Goal: Find specific page/section: Find specific page/section

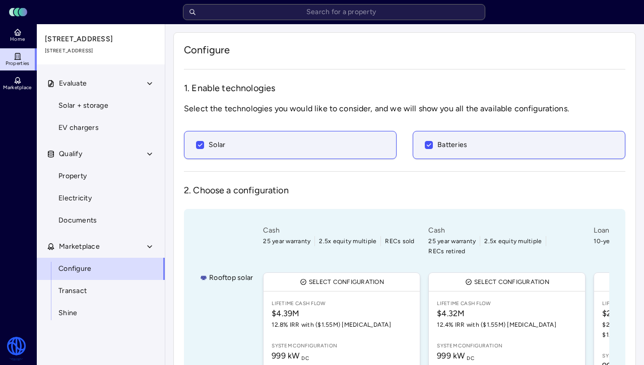
click at [84, 46] on div "[STREET_ADDRESS]" at bounding box center [101, 44] width 129 height 40
click at [265, 21] on header "Toggle Sidebar Lumen Energy Logo" at bounding box center [322, 12] width 644 height 24
click at [265, 15] on input "text" at bounding box center [334, 12] width 302 height 16
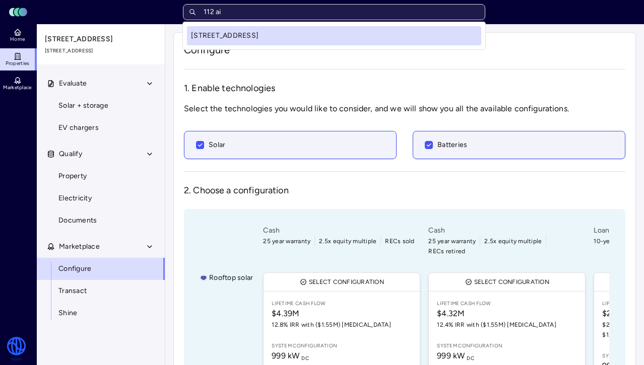
type input "112 air"
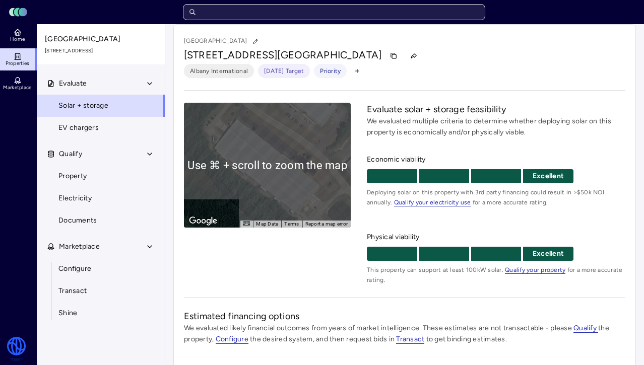
scroll to position [10, 0]
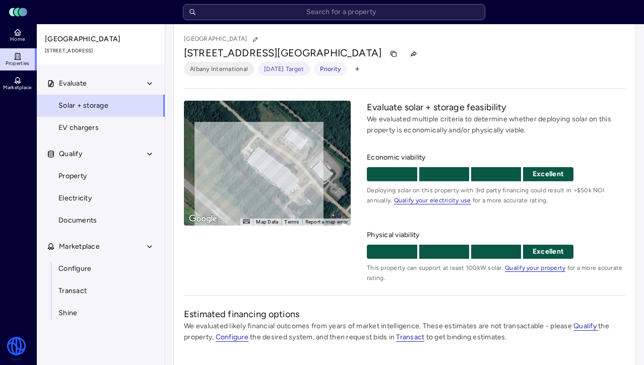
drag, startPoint x: 330, startPoint y: 139, endPoint x: 305, endPoint y: 155, distance: 29.5
click at [305, 155] on div "To activate drag with keyboard, press Alt + Enter. Once in keyboard drag state,…" at bounding box center [267, 163] width 167 height 125
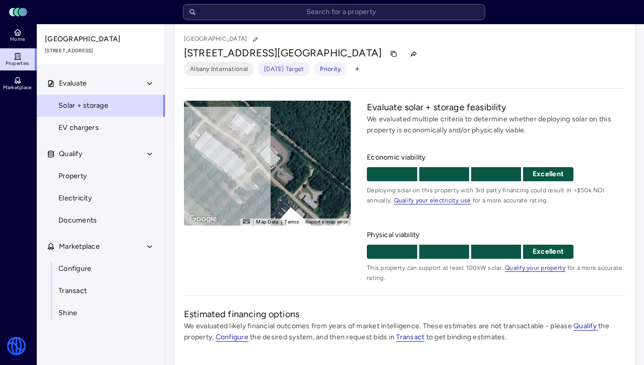
drag, startPoint x: 335, startPoint y: 158, endPoint x: 287, endPoint y: 145, distance: 50.1
click at [287, 145] on div "To activate drag with keyboard, press Alt + Enter. Once in keyboard drag state,…" at bounding box center [267, 163] width 167 height 125
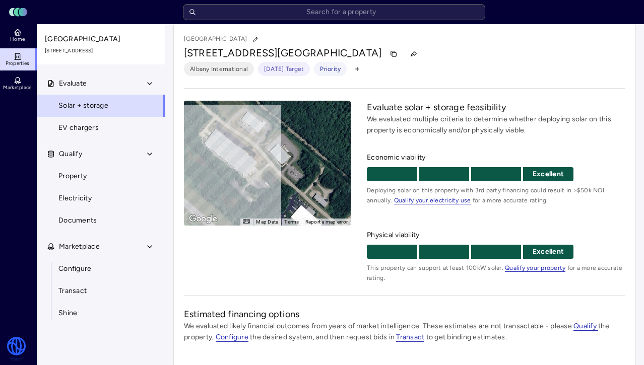
click at [230, 22] on header "Toggle Sidebar Lumen Energy Logo" at bounding box center [322, 12] width 644 height 24
click at [239, 14] on input "text" at bounding box center [334, 12] width 302 height 16
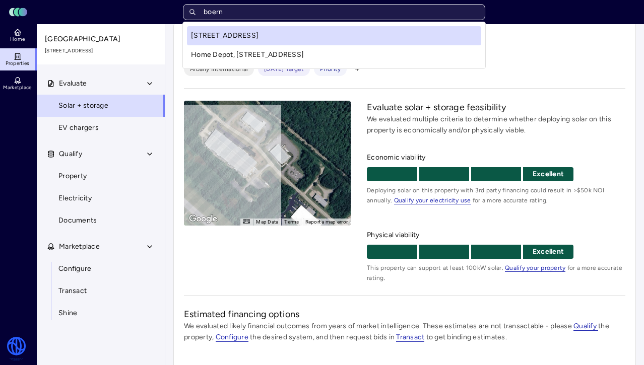
type input "boerne"
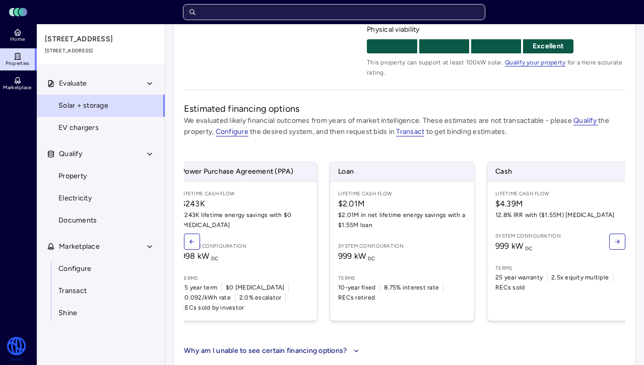
scroll to position [0, 42]
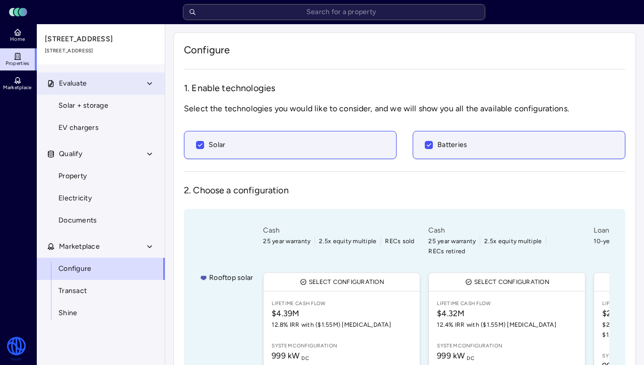
click at [119, 87] on button "Evaluate" at bounding box center [101, 84] width 129 height 22
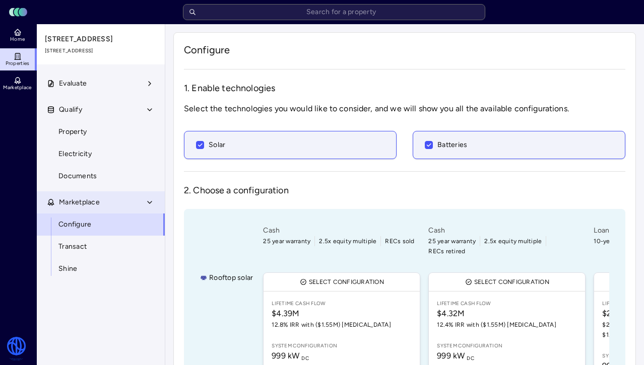
click at [93, 204] on span "Marketplace" at bounding box center [79, 202] width 41 height 11
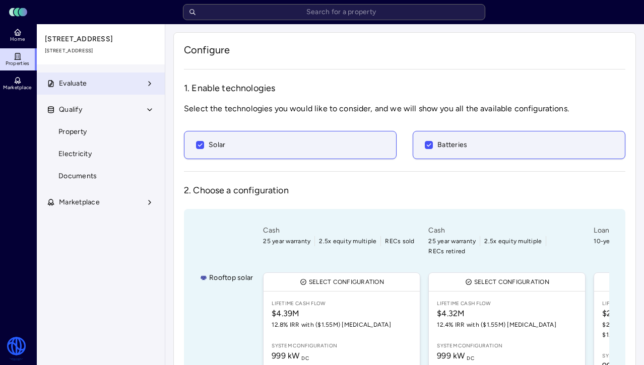
click at [100, 83] on button "Evaluate" at bounding box center [101, 84] width 129 height 22
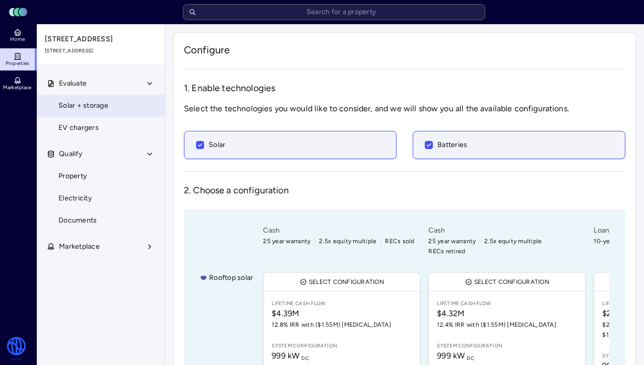
click at [92, 107] on span "Solar + storage" at bounding box center [83, 105] width 50 height 11
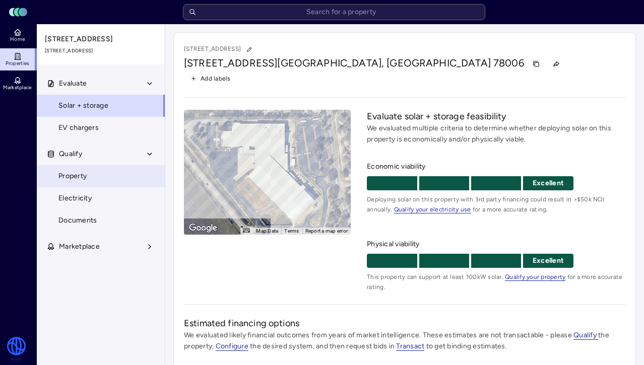
click at [84, 175] on span "Property" at bounding box center [72, 176] width 28 height 11
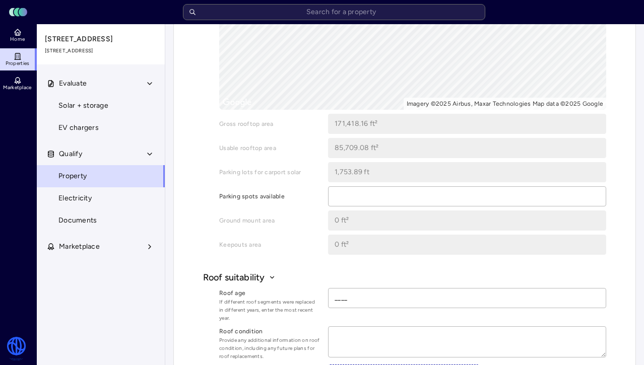
scroll to position [542, 0]
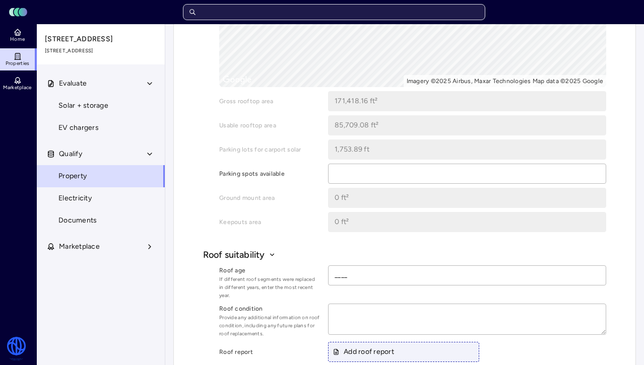
click at [298, 11] on input "text" at bounding box center [334, 12] width 302 height 16
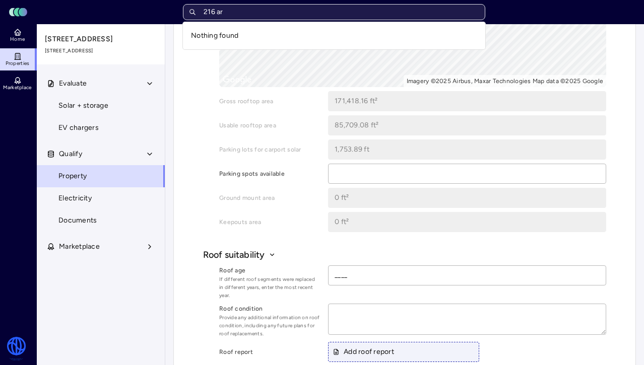
type input "216 a"
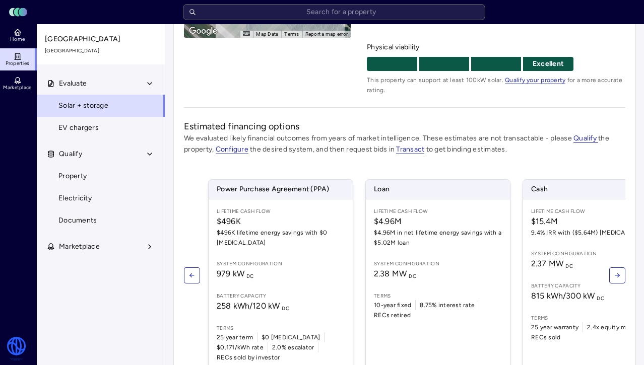
scroll to position [238, 0]
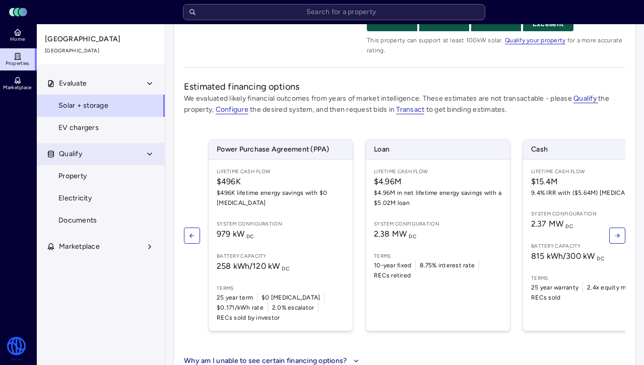
click at [105, 160] on button "Qualify" at bounding box center [101, 154] width 129 height 22
click at [104, 159] on button "Qualify" at bounding box center [101, 154] width 129 height 22
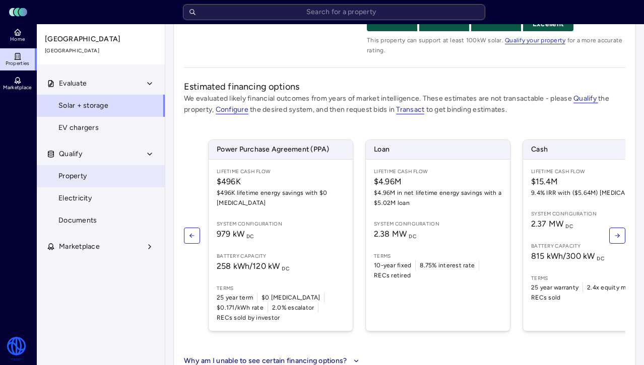
click at [99, 177] on link "Property" at bounding box center [100, 176] width 129 height 22
type textarea "x"
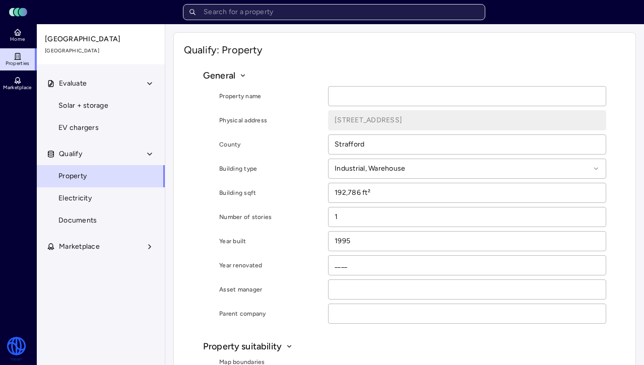
click at [296, 11] on input "text" at bounding box center [334, 12] width 302 height 16
type input "2"
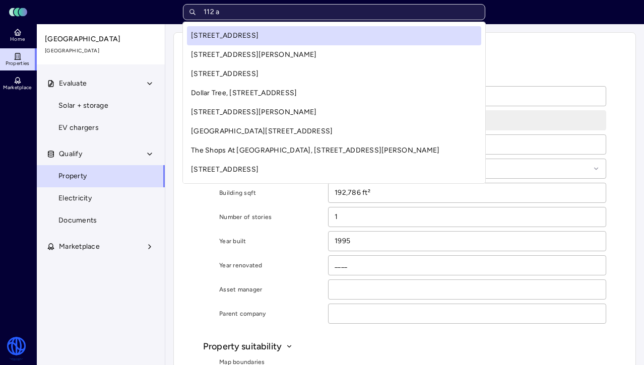
type input "112 ai"
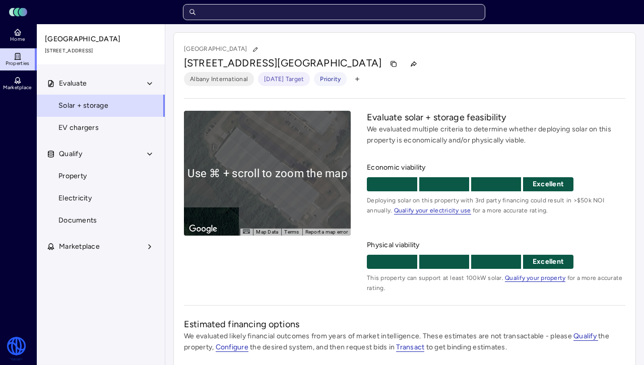
scroll to position [248, 0]
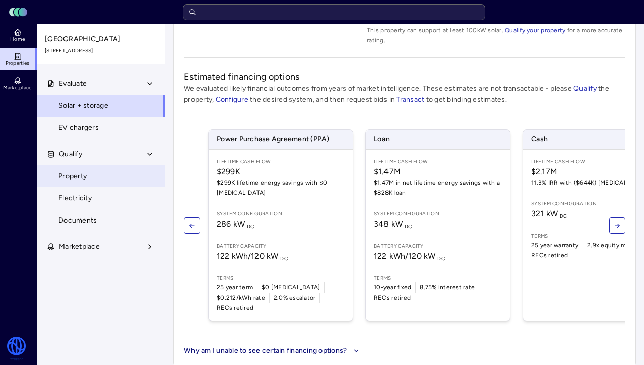
click at [112, 171] on link "Property" at bounding box center [100, 176] width 129 height 22
type textarea "x"
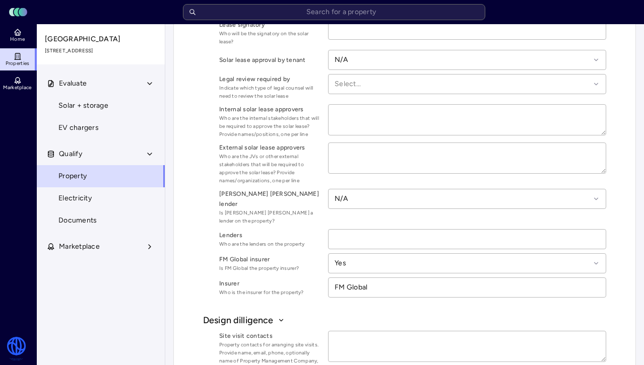
scroll to position [1021, 0]
